Goal: Information Seeking & Learning: Learn about a topic

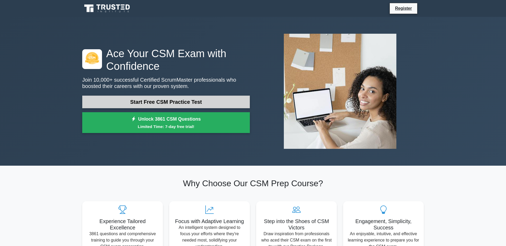
click at [174, 105] on link "Start Free CSM Practice Test" at bounding box center [166, 102] width 168 height 13
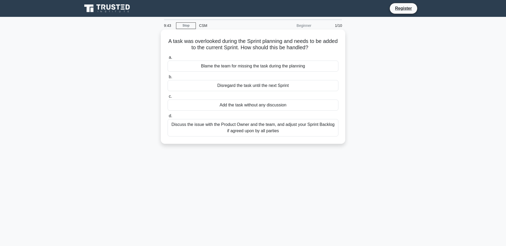
click at [235, 131] on div "Discuss the issue with the Product Owner and the team, and adjust your Sprint B…" at bounding box center [253, 127] width 171 height 17
click at [168, 118] on input "d. Discuss the issue with the Product Owner and the team, and adjust your Sprin…" at bounding box center [168, 115] width 0 height 3
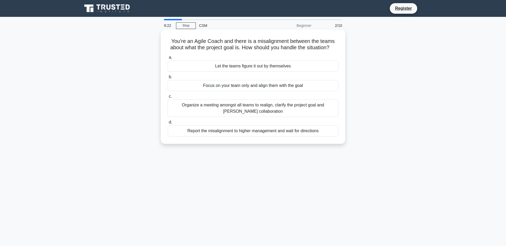
click at [253, 111] on div "Organize a meeting amongst all teams to realign, clarify the project goal and f…" at bounding box center [253, 108] width 171 height 17
click at [168, 98] on input "c. Organize a meeting amongst all teams to realign, clarify the project goal an…" at bounding box center [168, 96] width 0 height 3
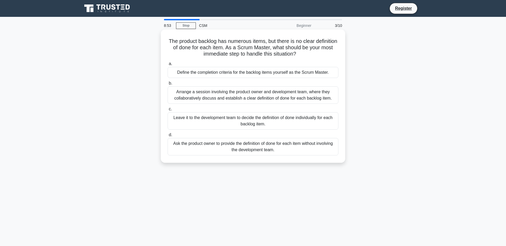
click at [243, 96] on div "Arrange a session involving the product owner and development team, where they …" at bounding box center [253, 94] width 171 height 17
click at [168, 85] on input "b. Arrange a session involving the product owner and development team, where th…" at bounding box center [168, 83] width 0 height 3
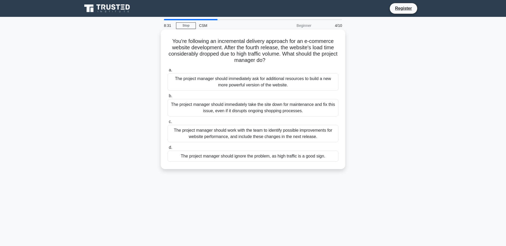
click at [237, 137] on div "The project manager should work with the team to identify possible improvements…" at bounding box center [253, 133] width 171 height 17
click at [168, 124] on input "c. The project manager should work with the team to identify possible improveme…" at bounding box center [168, 121] width 0 height 3
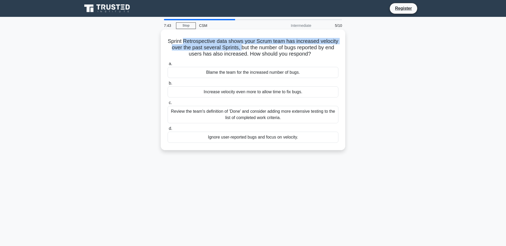
drag, startPoint x: 185, startPoint y: 41, endPoint x: 240, endPoint y: 49, distance: 55.7
click at [240, 49] on h5 "Sprint Retrospective data shows your Scrum team has increased velocity over the…" at bounding box center [253, 48] width 172 height 20
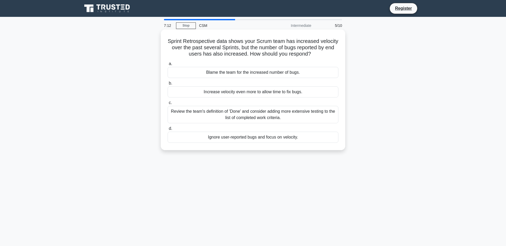
click at [251, 113] on div "Review the team's definition of 'Done' and consider adding more extensive testi…" at bounding box center [253, 114] width 171 height 17
click at [168, 105] on input "c. Review the team's definition of 'Done' and consider adding more extensive te…" at bounding box center [168, 102] width 0 height 3
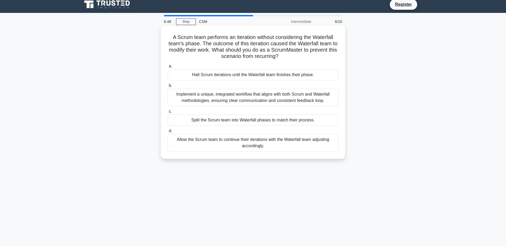
scroll to position [4, 0]
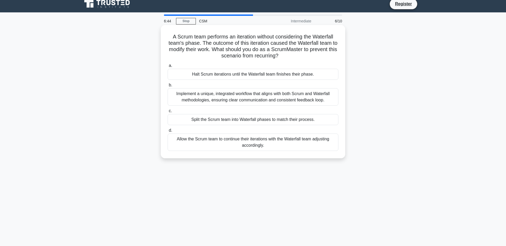
click at [229, 103] on div "Implement a unique, integrated workflow that aligns with both Scrum and Waterfa…" at bounding box center [253, 96] width 171 height 17
click at [168, 87] on input "b. Implement a unique, integrated workflow that aligns with both Scrum and Wate…" at bounding box center [168, 85] width 0 height 3
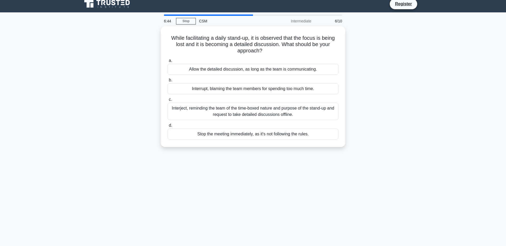
scroll to position [0, 0]
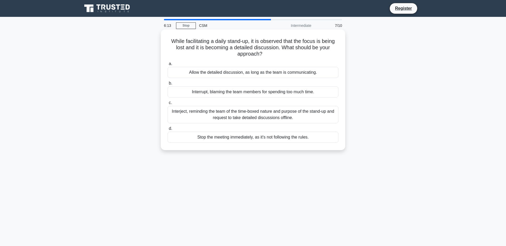
click at [232, 119] on div "Interject, reminding the team of the time-boxed nature and purpose of the stand…" at bounding box center [253, 114] width 171 height 17
click at [168, 105] on input "c. Interject, reminding the team of the time-boxed nature and purpose of the st…" at bounding box center [168, 102] width 0 height 3
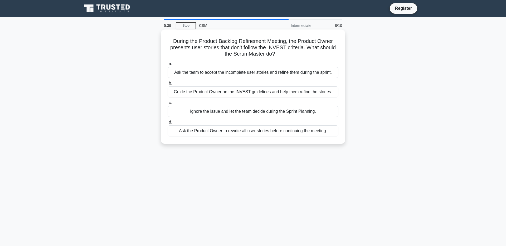
click at [264, 94] on div "Guide the Product Owner on the INVEST guidelines and help them refine the stori…" at bounding box center [253, 91] width 171 height 11
click at [168, 85] on input "b. Guide the Product Owner on the INVEST guidelines and help them refine the st…" at bounding box center [168, 83] width 0 height 3
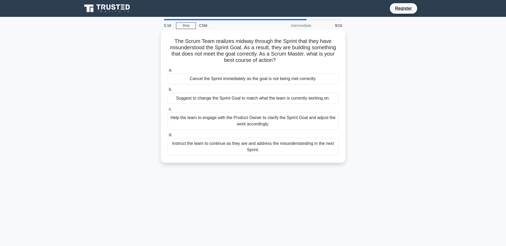
click at [230, 125] on div "Help the team to engage with the Product Owner to clarify the Sprint Goal and a…" at bounding box center [253, 120] width 171 height 17
click at [168, 111] on input "c. Help the team to engage with the Product Owner to clarify the Sprint Goal an…" at bounding box center [168, 109] width 0 height 3
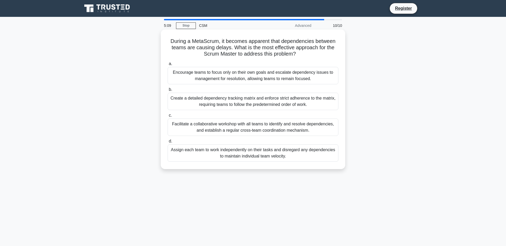
click at [219, 41] on h5 "During a MetaScrum, it becomes apparent that dependencies between teams are cau…" at bounding box center [253, 48] width 172 height 20
click at [222, 42] on h5 "During a MetaScrum, it becomes apparent that dependencies between teams are cau…" at bounding box center [253, 48] width 172 height 20
click at [240, 129] on div "Facilitate a collaborative workshop with all teams to identify and resolve depe…" at bounding box center [253, 127] width 171 height 17
click at [168, 117] on input "c. Facilitate a collaborative workshop with all teams to identify and resolve d…" at bounding box center [168, 115] width 0 height 3
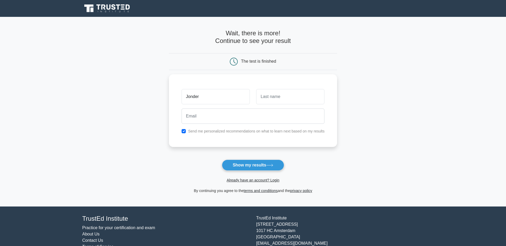
type input "Jonder"
type input "Au"
click at [255, 118] on input "email" at bounding box center [253, 114] width 143 height 15
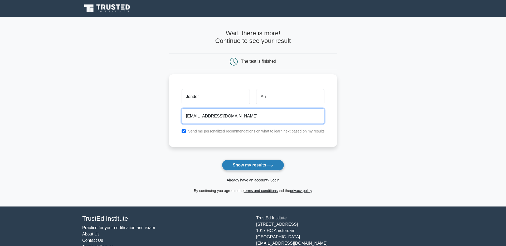
type input "jonderau@gmail.com"
click at [247, 164] on button "Show my results" at bounding box center [253, 165] width 62 height 11
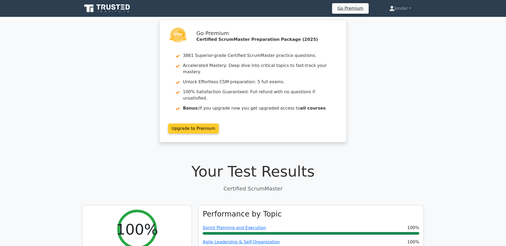
click at [185, 124] on link "Upgrade to Premium" at bounding box center [193, 129] width 51 height 10
